Goal: Transaction & Acquisition: Purchase product/service

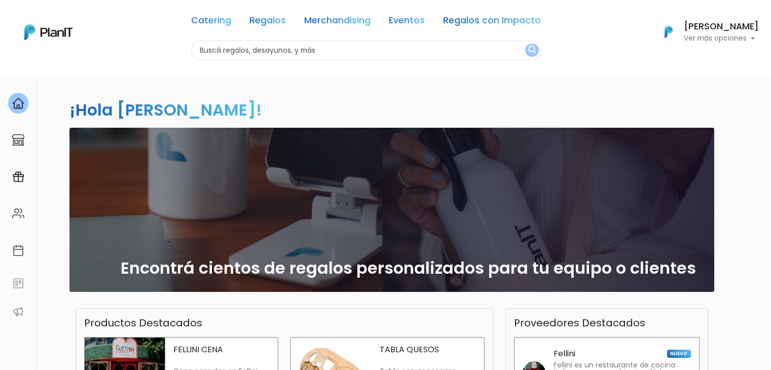
click at [263, 49] on input "text" at bounding box center [366, 51] width 350 height 20
click at [270, 18] on link "Regalos" at bounding box center [267, 22] width 36 height 12
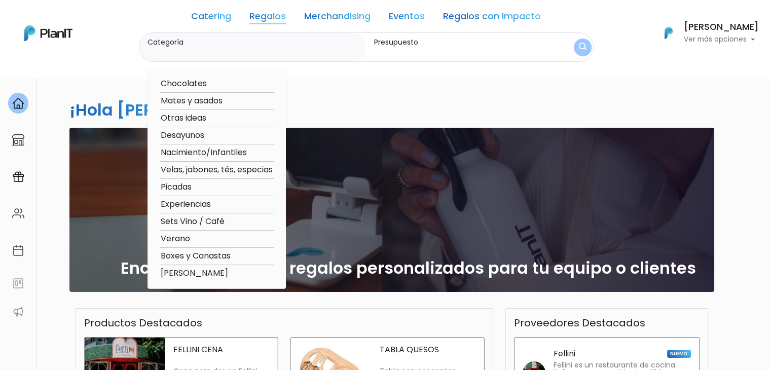
click at [168, 241] on option "Verano" at bounding box center [217, 239] width 114 height 13
type input "Verano"
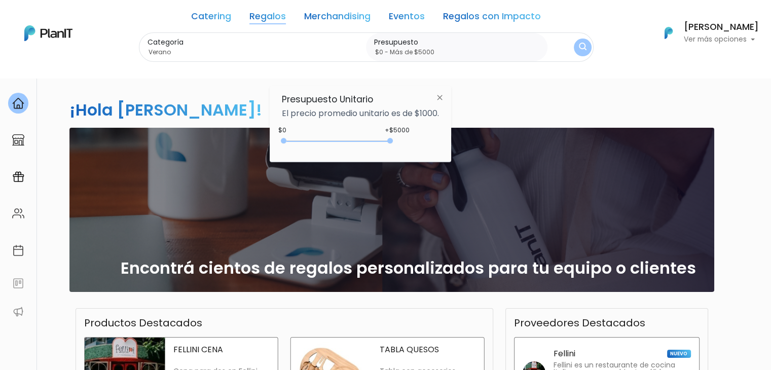
type input "$0 - Más de $5000"
drag, startPoint x: 303, startPoint y: 142, endPoint x: 453, endPoint y: 132, distance: 150.9
click at [451, 132] on div "Presupuesto Unitario El precio promedio unitario es de $1000. +$5000 $0 0 : 500…" at bounding box center [360, 123] width 181 height 75
click at [579, 44] on img "submit" at bounding box center [583, 48] width 8 height 10
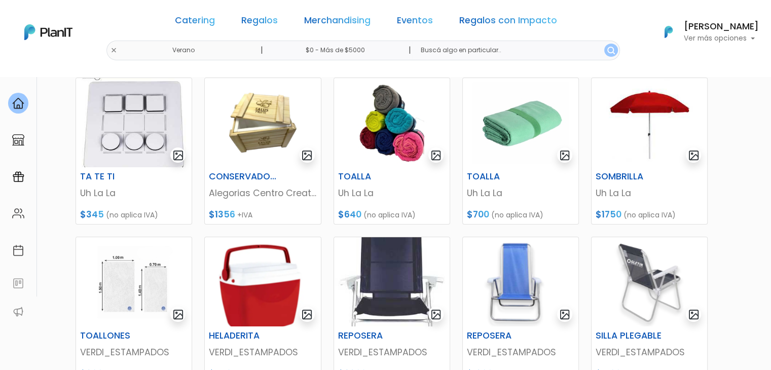
scroll to position [154, 0]
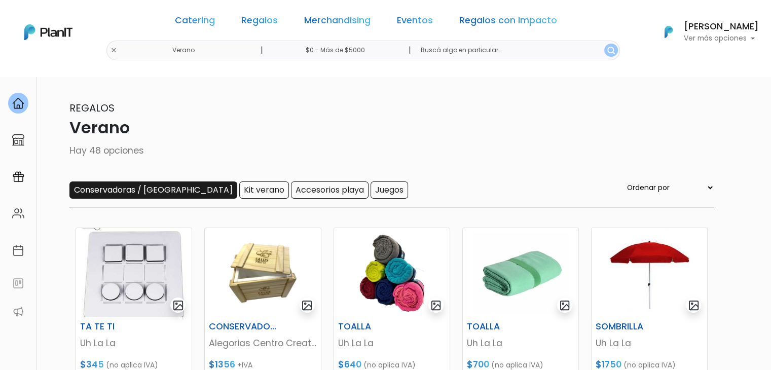
click at [133, 186] on input "Conservadoras / [GEOGRAPHIC_DATA]" at bounding box center [153, 189] width 168 height 17
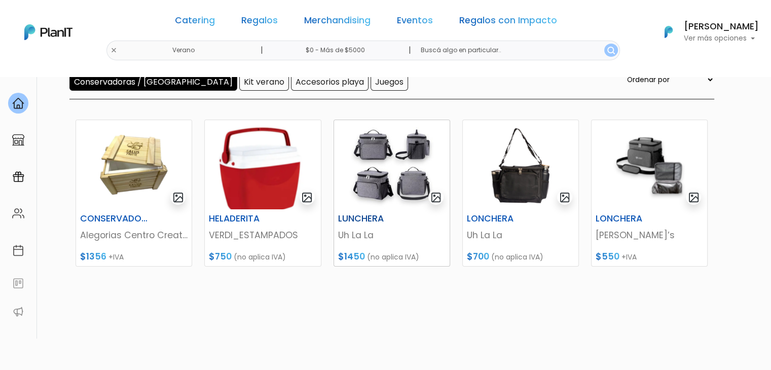
scroll to position [112, 0]
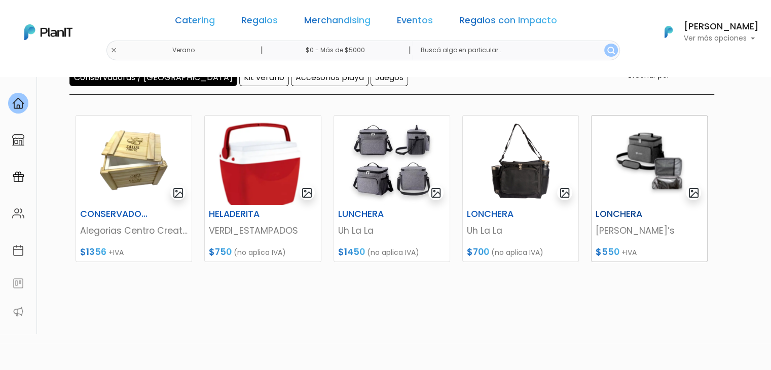
click at [667, 141] on img at bounding box center [649, 160] width 116 height 89
click at [640, 153] on img at bounding box center [649, 160] width 116 height 89
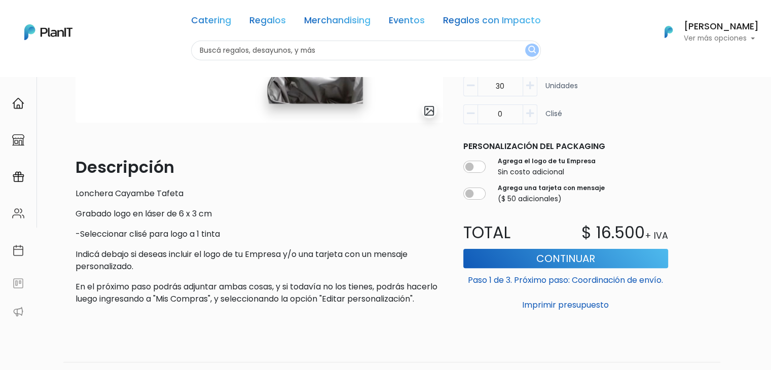
scroll to position [221, 0]
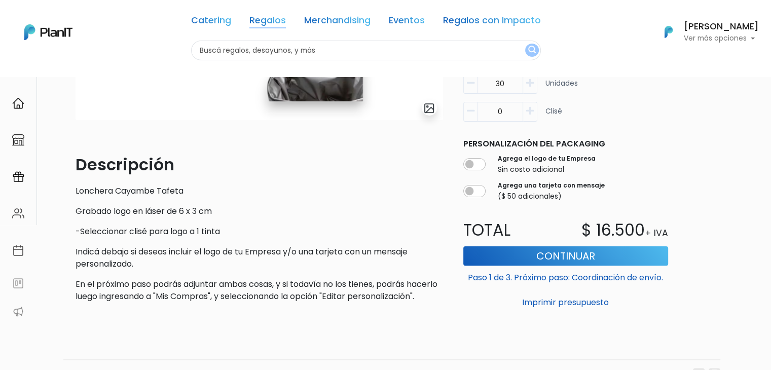
click at [270, 21] on link "Regalos" at bounding box center [267, 22] width 36 height 12
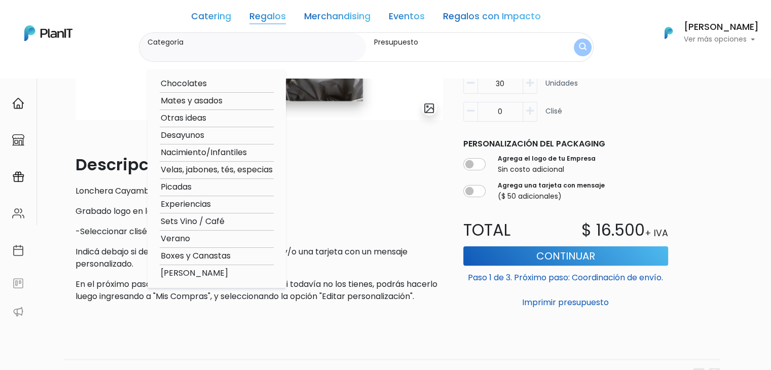
click at [368, 176] on p "Descripción" at bounding box center [258, 165] width 367 height 24
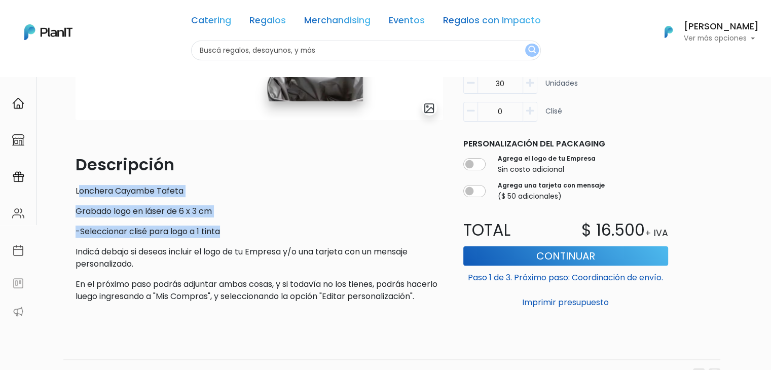
drag, startPoint x: 227, startPoint y: 233, endPoint x: 72, endPoint y: 183, distance: 162.5
click at [72, 183] on div "slide 1 of 1 Descripción Lonchera Cayambe Tafeta Grabado logo en láser de 6 x 3…" at bounding box center [258, 105] width 379 height 409
copy div "Lonchera Cayambe Tafeta Grabado logo en láser de 6 x 3 cm -Seleccionar clisé pa…"
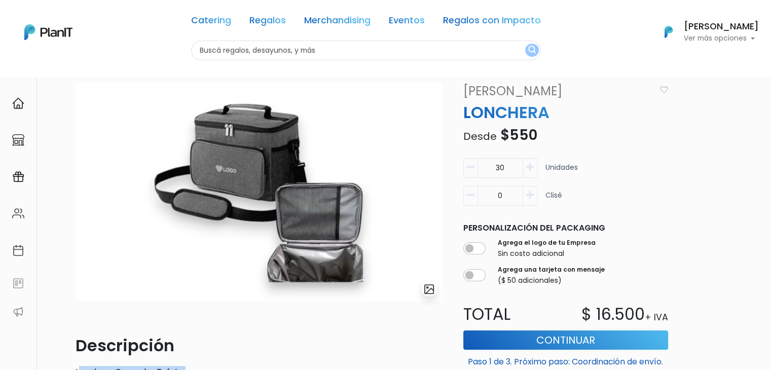
scroll to position [44, 0]
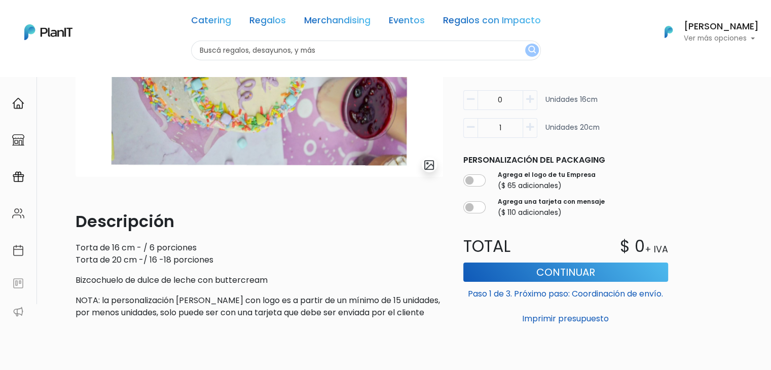
scroll to position [29, 0]
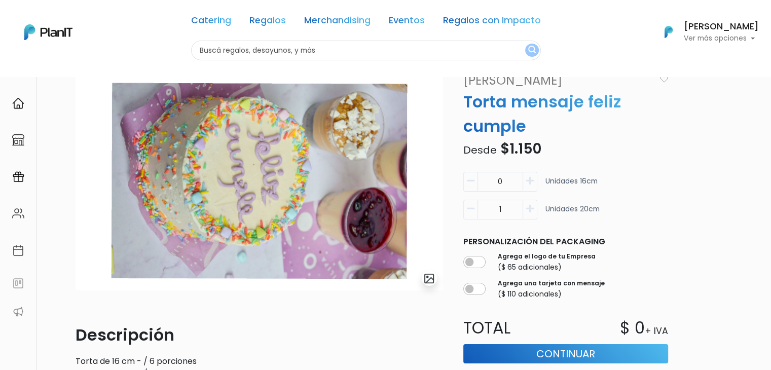
click at [518, 211] on input "1" at bounding box center [500, 210] width 46 height 20
click at [508, 206] on input "1" at bounding box center [500, 210] width 46 height 20
type input "1"
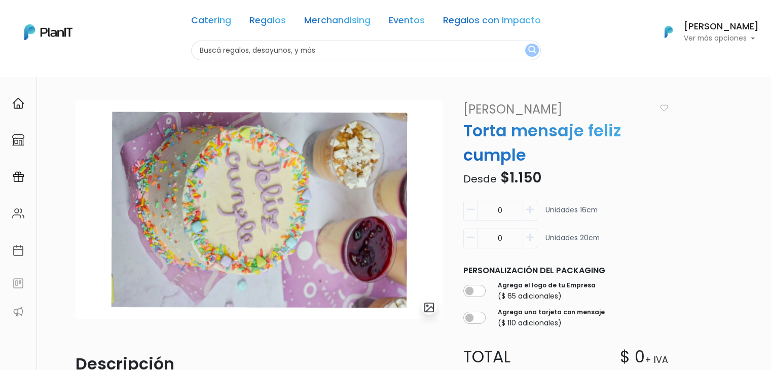
click at [507, 240] on input "0" at bounding box center [500, 239] width 46 height 20
type input "1"
click at [511, 211] on input "0" at bounding box center [500, 211] width 46 height 20
click at [506, 243] on input "1" at bounding box center [500, 239] width 46 height 20
